Goal: Task Accomplishment & Management: Use online tool/utility

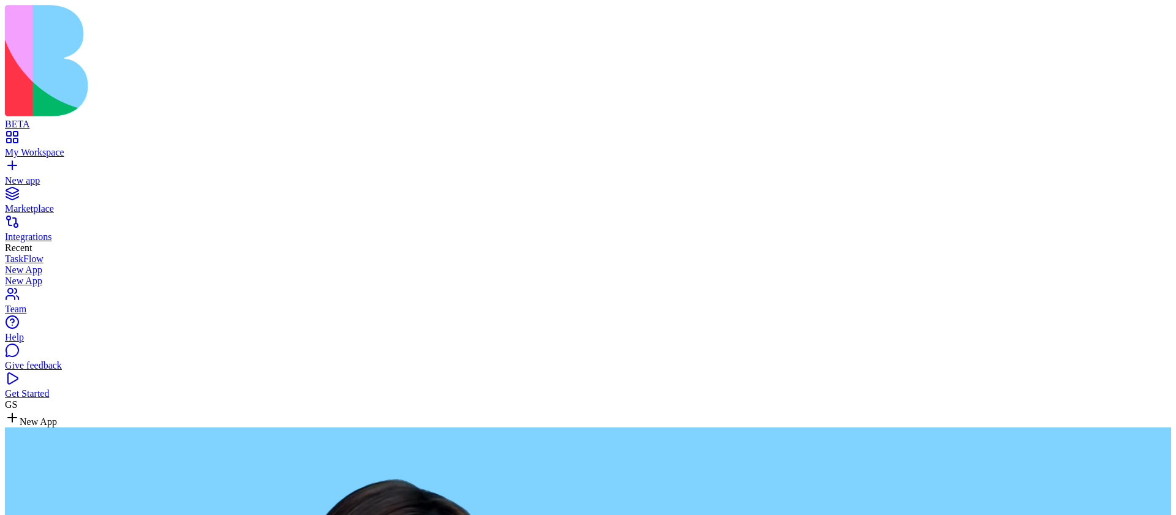
type textarea "**********"
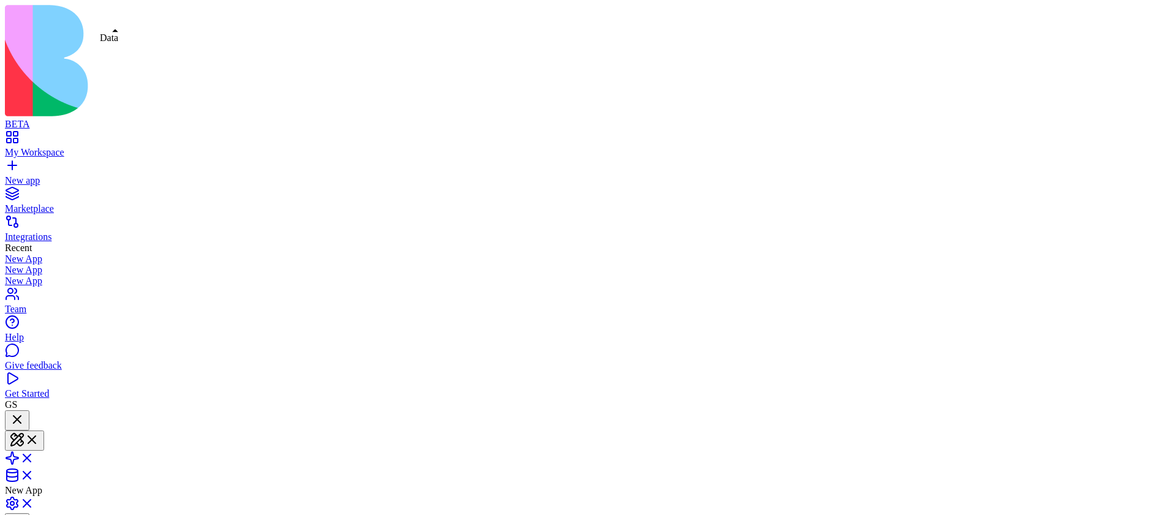
click at [34, 474] on span at bounding box center [34, 479] width 0 height 10
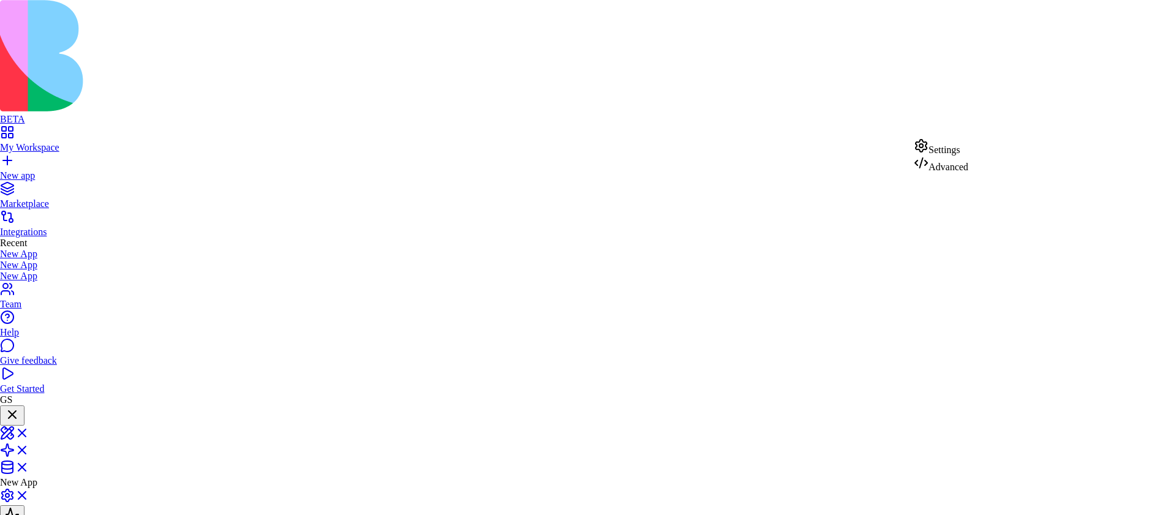
click at [948, 173] on div "Advanced" at bounding box center [941, 164] width 55 height 17
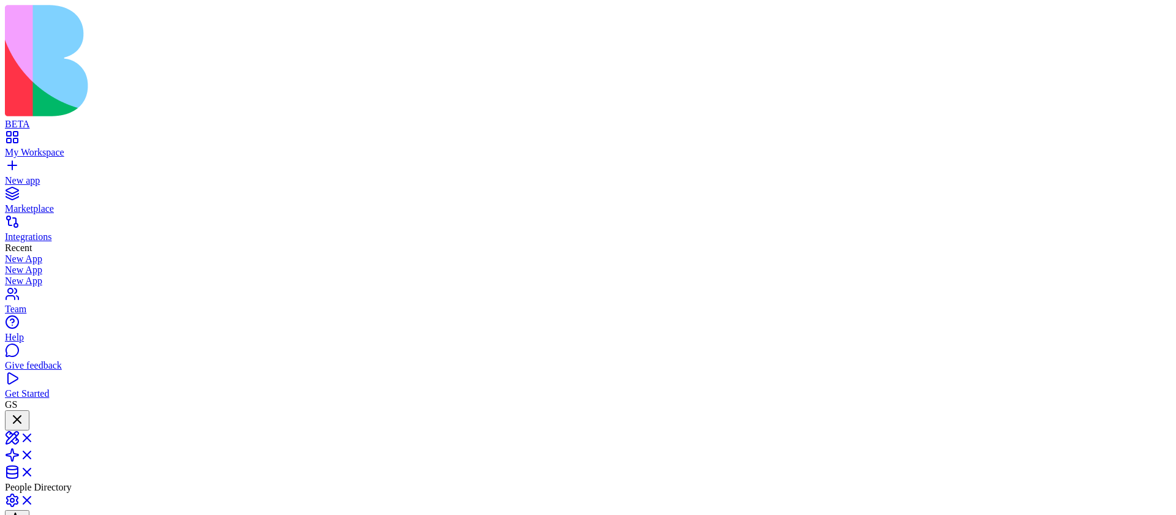
copy span "Create an app with a table storing people, name, agent and list of nick names"
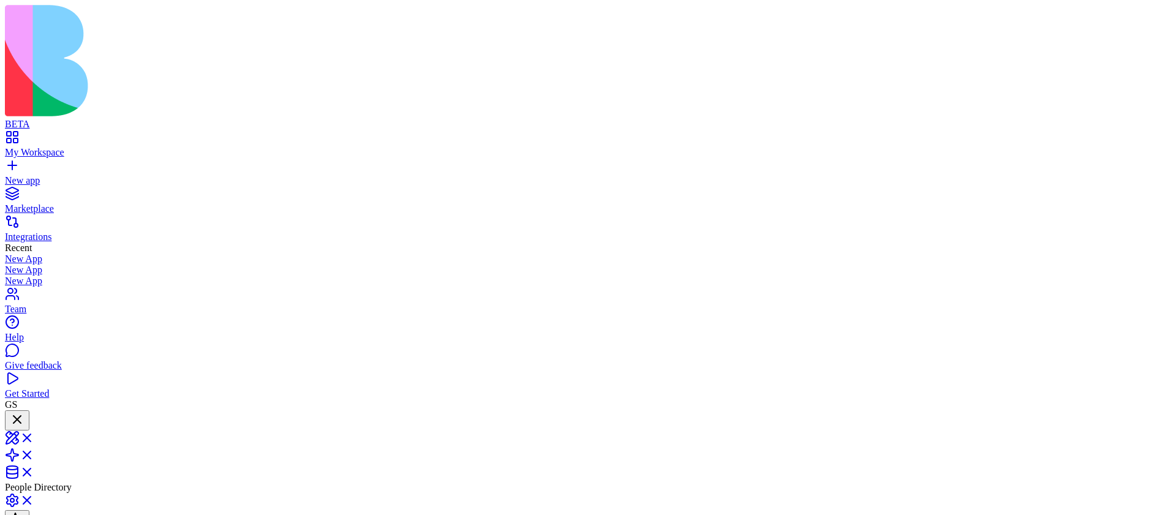
click at [41, 175] on div "New app" at bounding box center [588, 180] width 1166 height 11
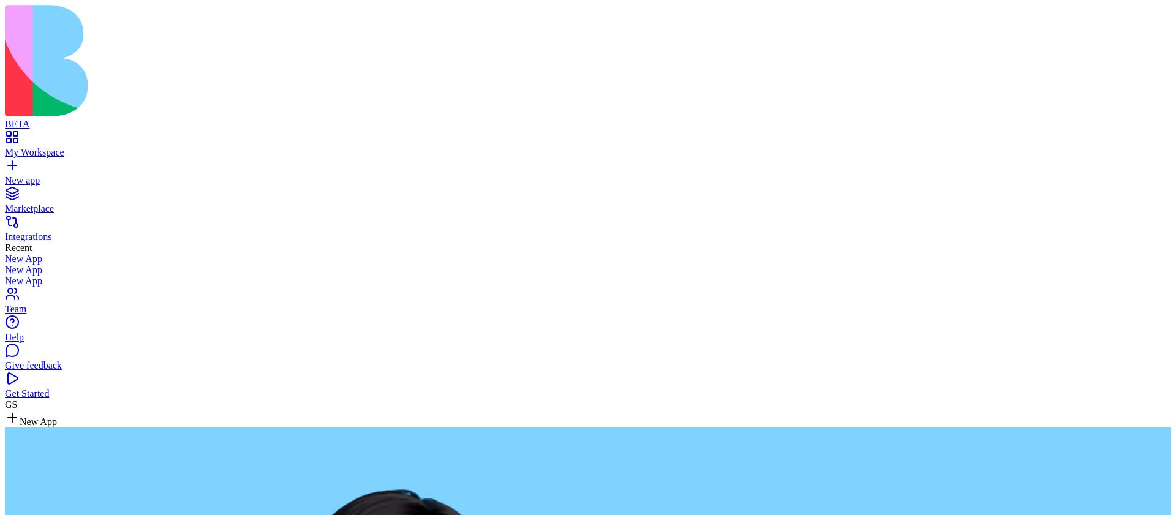
type textarea "**********"
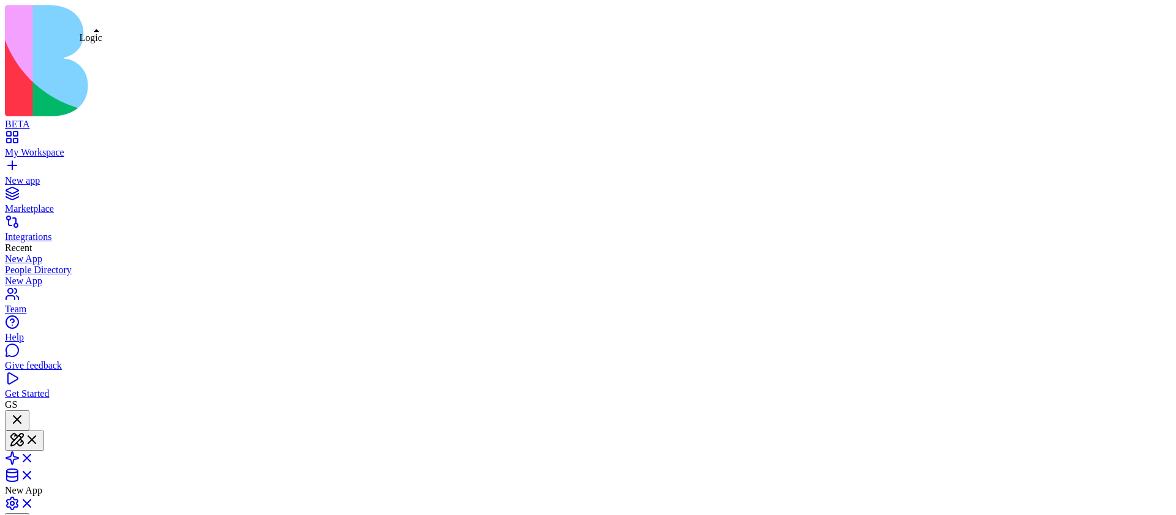
click at [34, 457] on span at bounding box center [34, 462] width 0 height 10
click at [34, 471] on span at bounding box center [34, 476] width 0 height 10
click at [34, 437] on span at bounding box center [34, 442] width 0 height 10
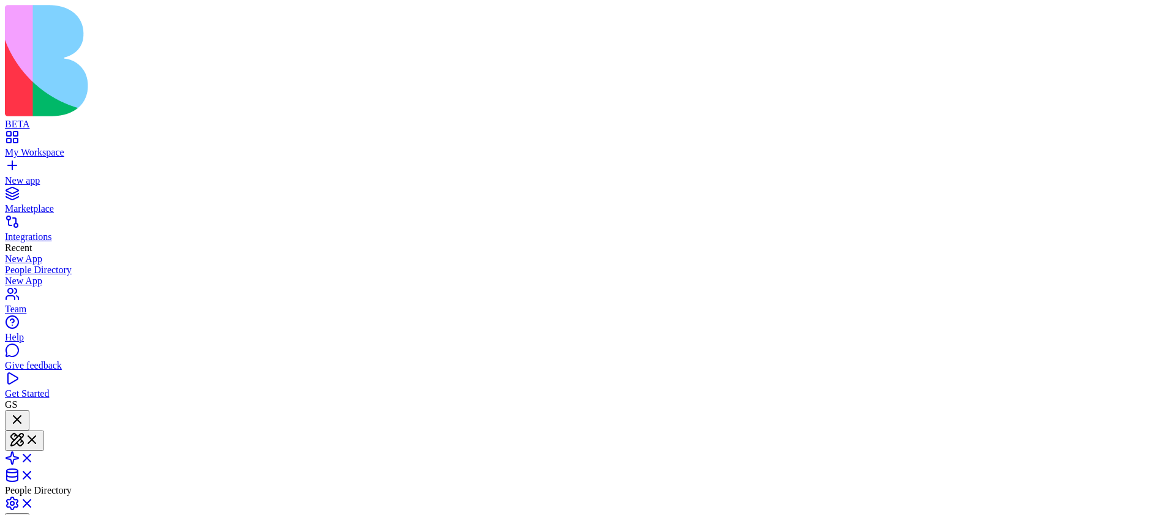
copy span "Create an app with a table storing people, name, agent and list of nick names"
click at [11, 164] on link "New app" at bounding box center [588, 175] width 1166 height 22
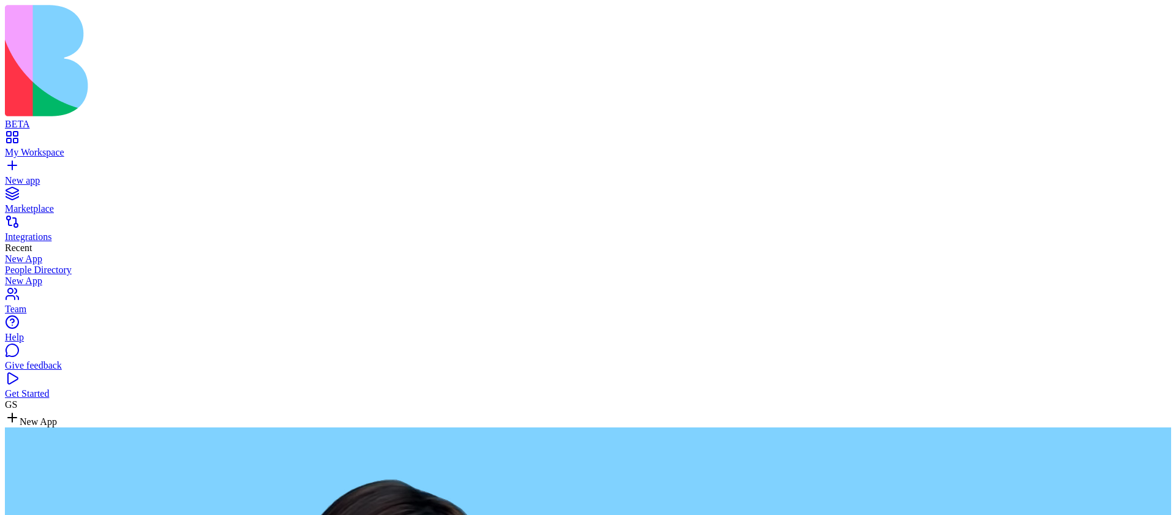
type textarea "**********"
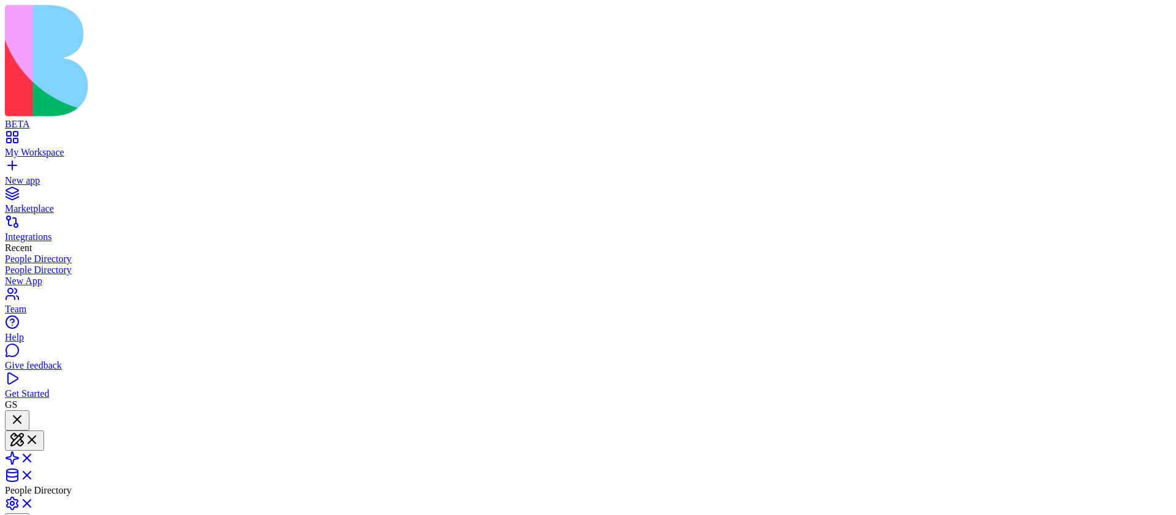
copy span "Create an app with a table storing people, name, agent and list of nick names"
click at [17, 164] on link "New app" at bounding box center [588, 175] width 1166 height 22
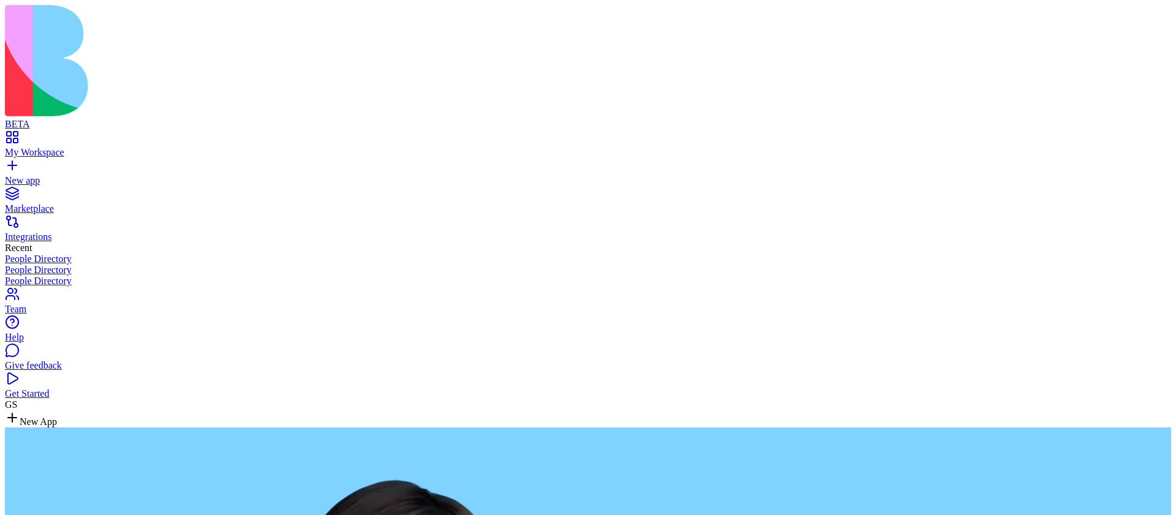
type textarea "**********"
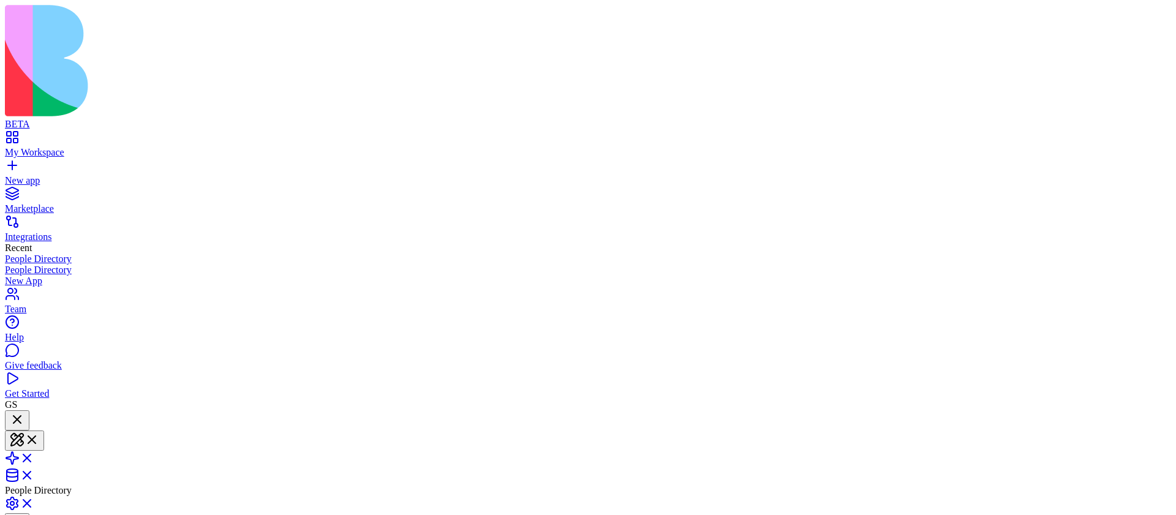
scroll to position [141, 0]
click at [34, 474] on span at bounding box center [34, 479] width 0 height 10
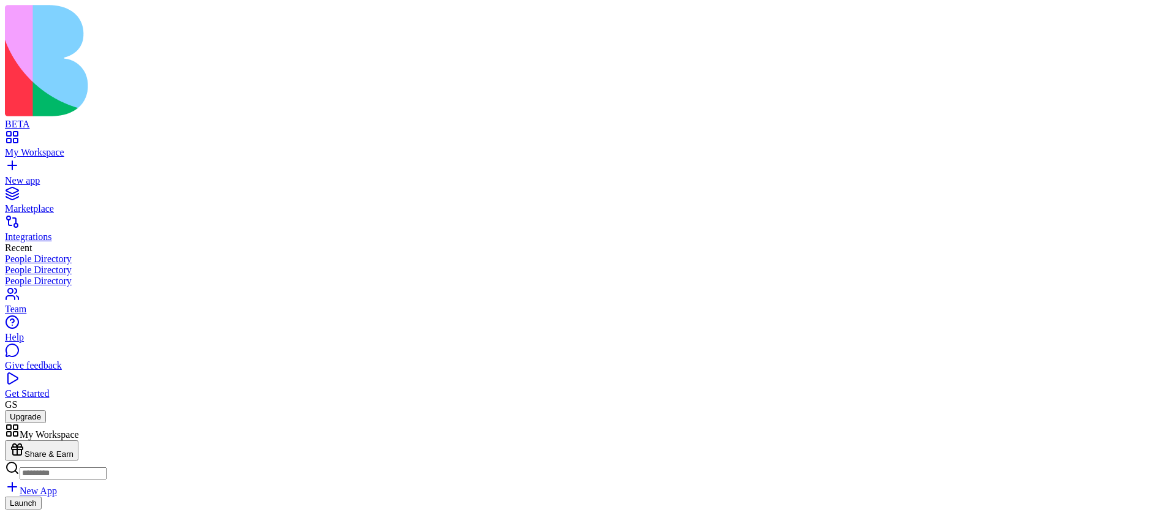
click at [387, 497] on div "Launch" at bounding box center [588, 512] width 1166 height 30
click at [34, 461] on link at bounding box center [19, 466] width 29 height 10
click at [18, 136] on link "My Workspace" at bounding box center [588, 147] width 1166 height 22
click at [34, 461] on link at bounding box center [19, 466] width 29 height 10
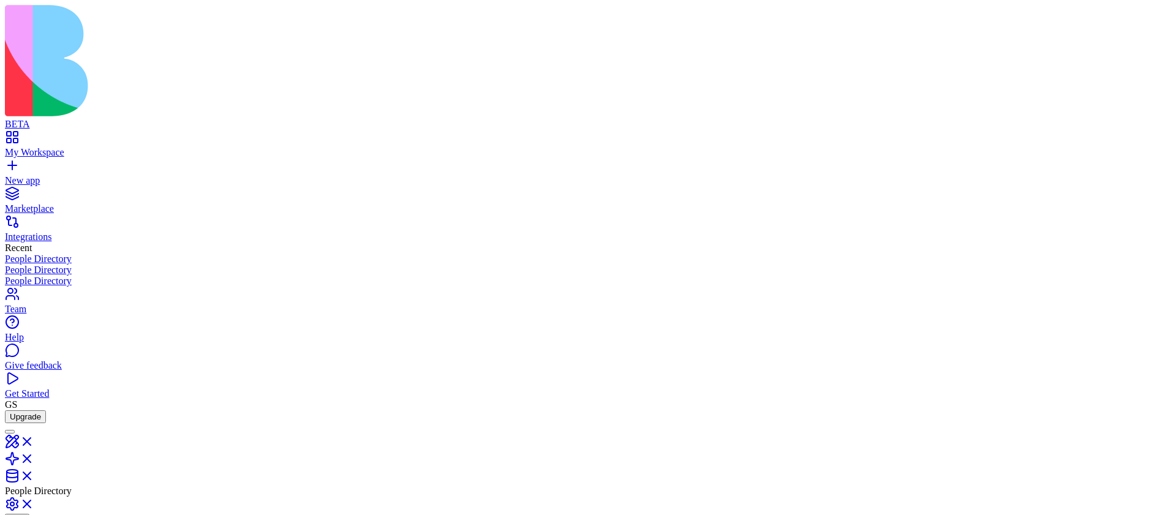
click at [14, 136] on link "My Workspace" at bounding box center [588, 147] width 1166 height 22
click at [34, 461] on link at bounding box center [19, 466] width 29 height 10
click at [18, 136] on link "My Workspace" at bounding box center [588, 147] width 1166 height 22
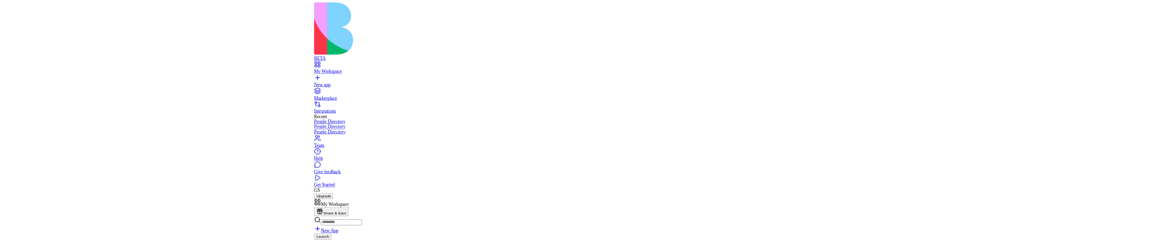
scroll to position [515, 0]
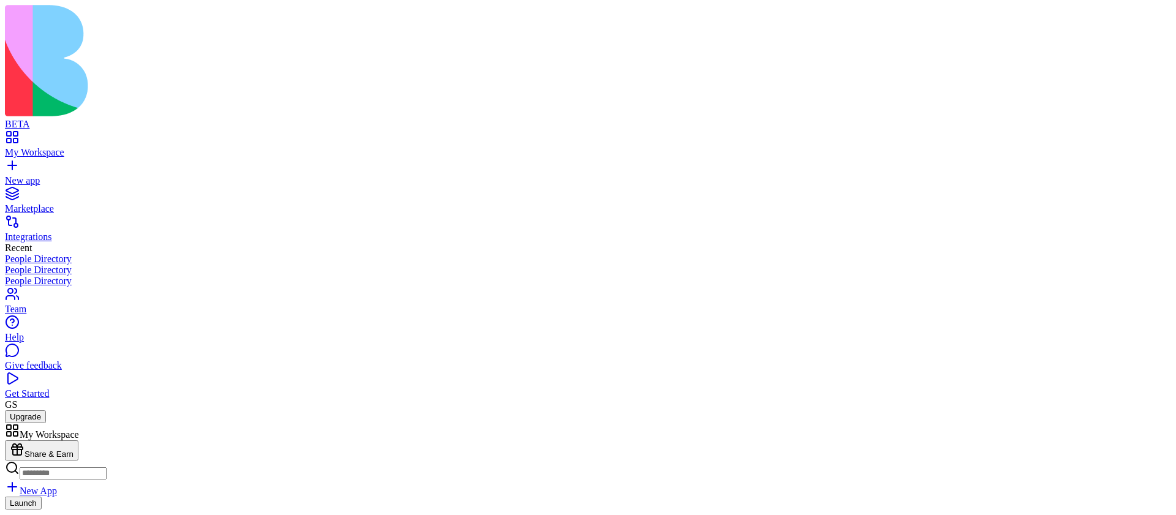
click at [34, 461] on link at bounding box center [19, 466] width 29 height 10
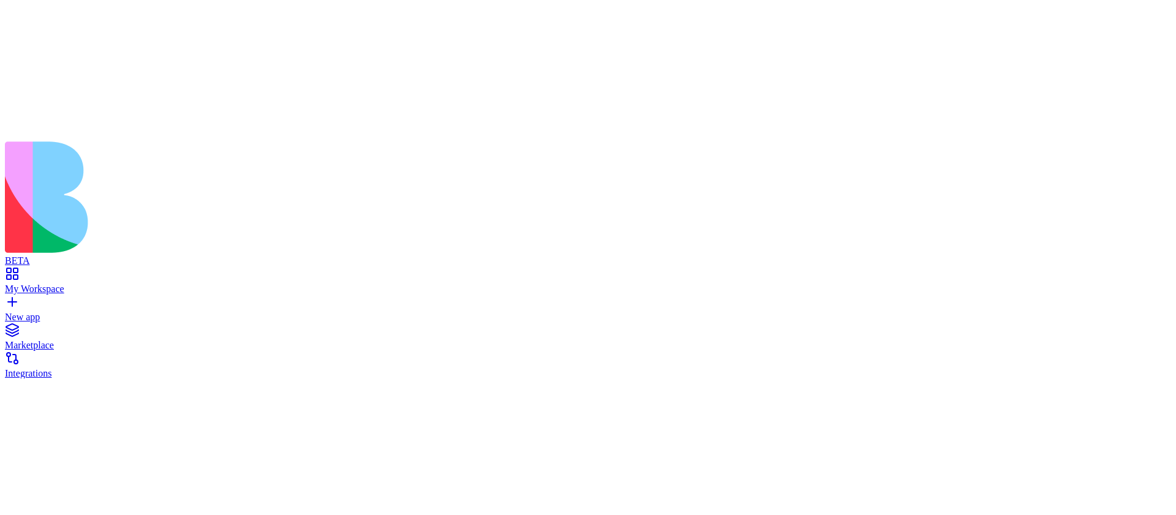
scroll to position [211, 0]
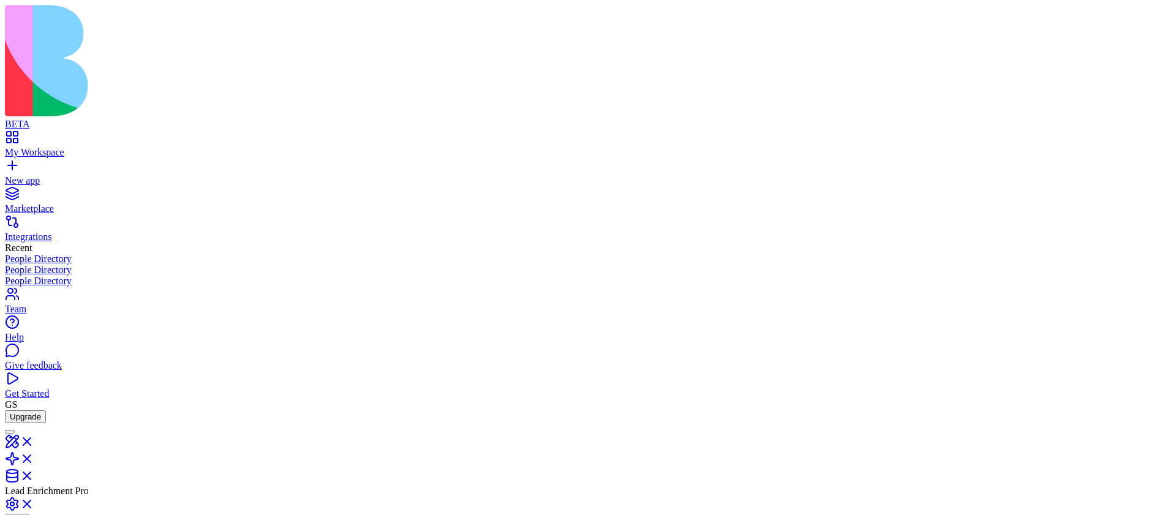
click at [29, 514] on button at bounding box center [17, 524] width 25 height 20
